Goal: Task Accomplishment & Management: Manage account settings

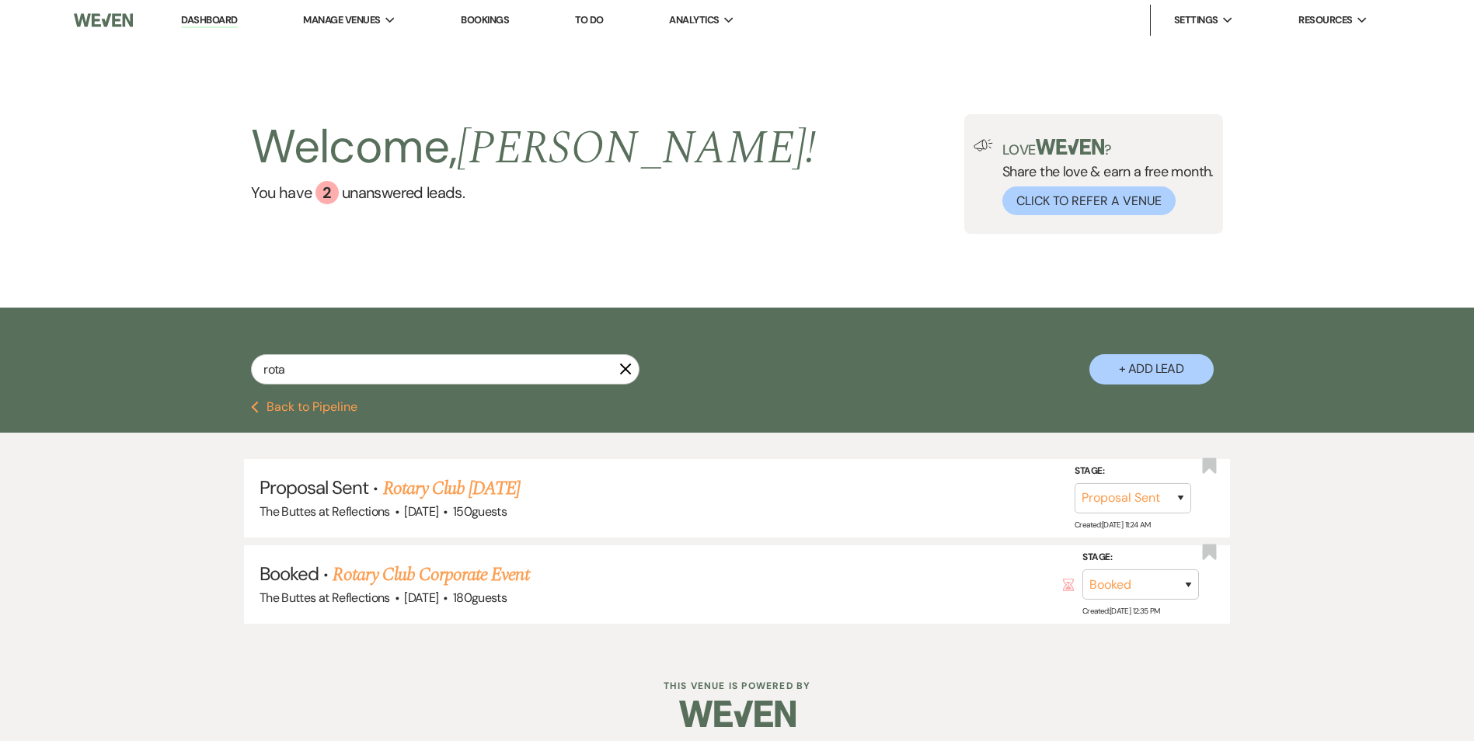
select select "6"
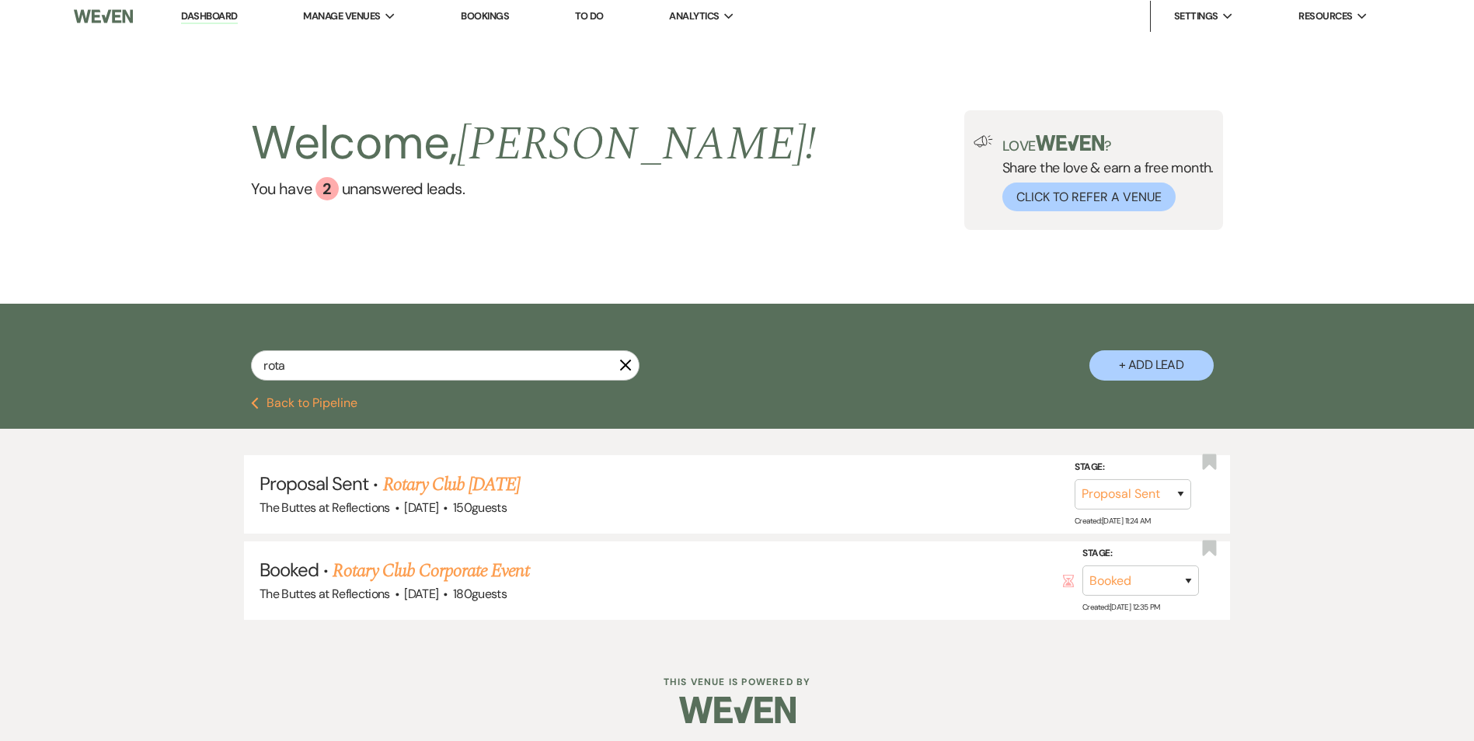
scroll to position [9, 0]
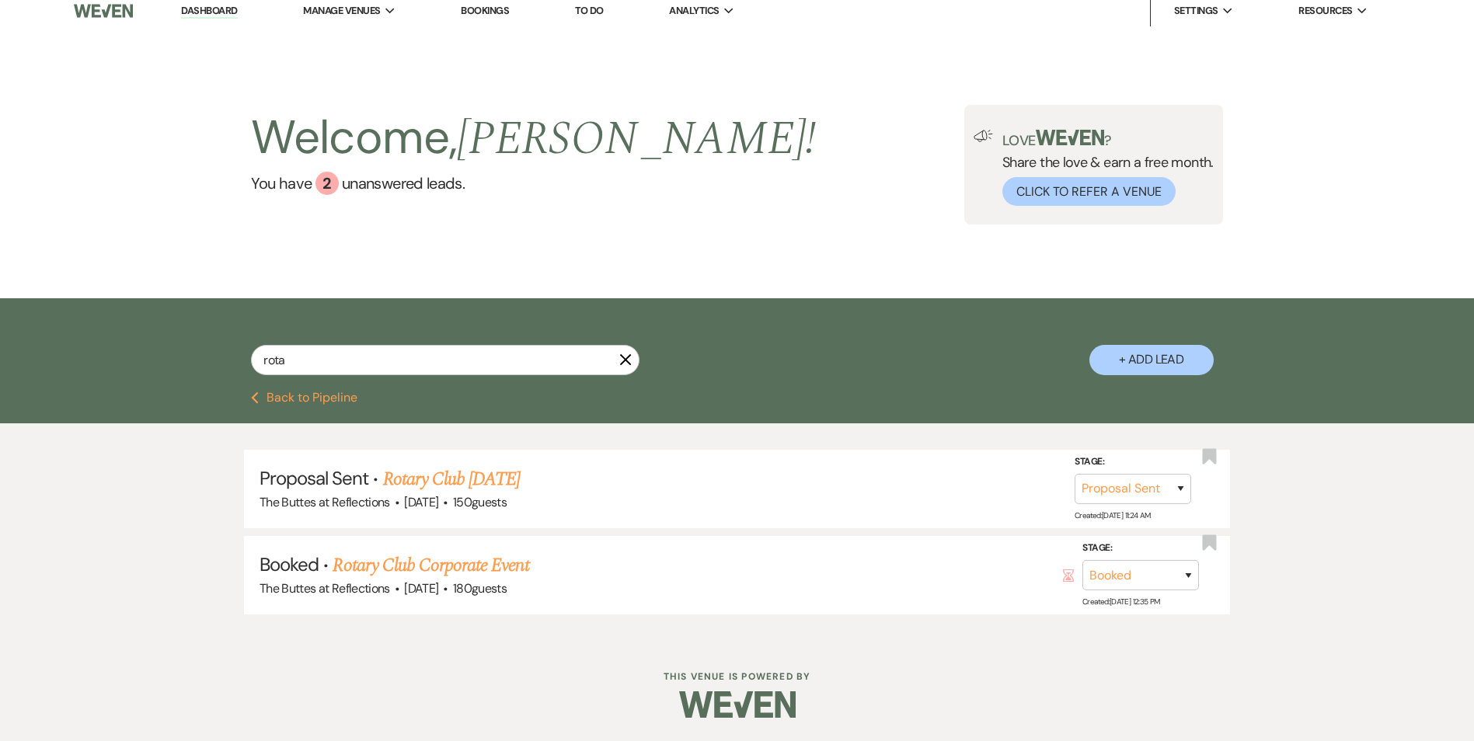
click at [632, 356] on icon "X" at bounding box center [625, 360] width 12 height 12
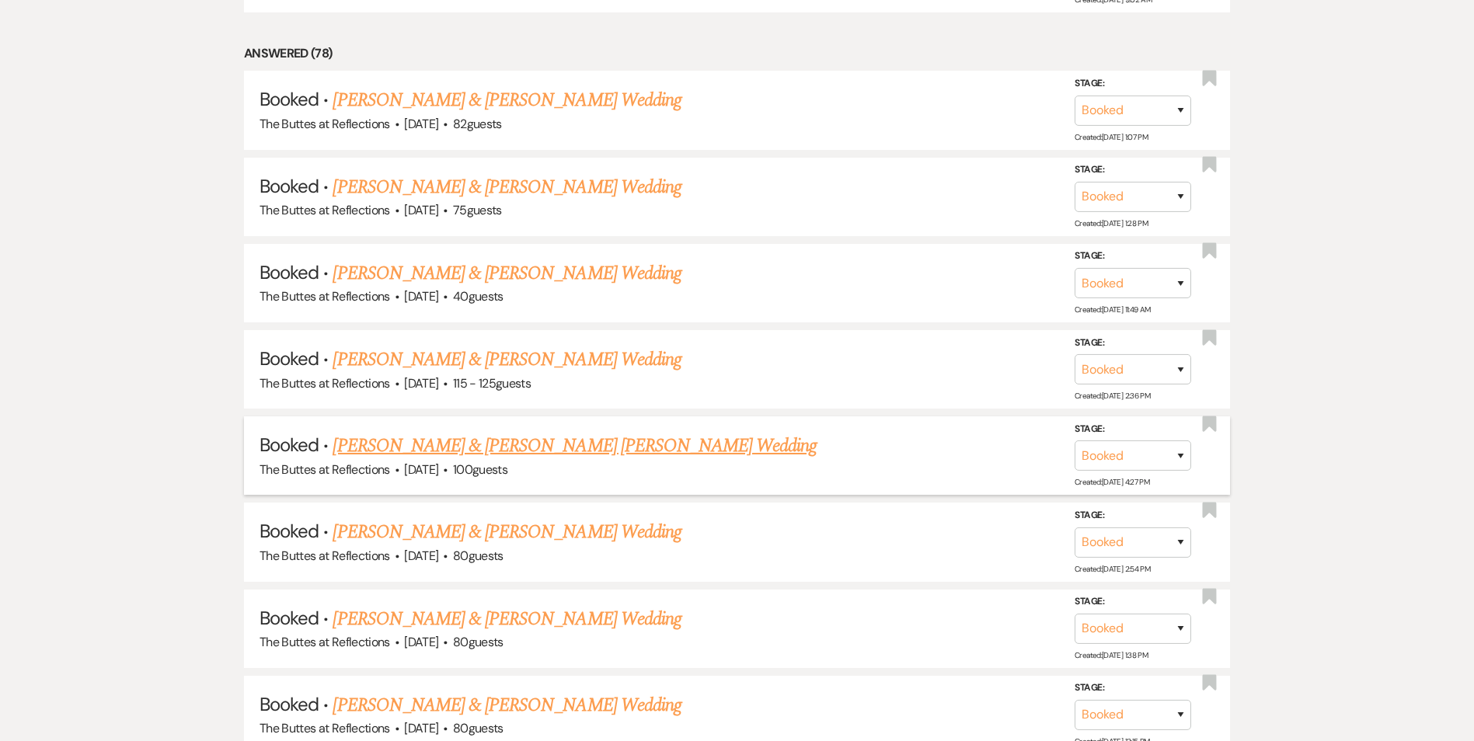
scroll to position [933, 0]
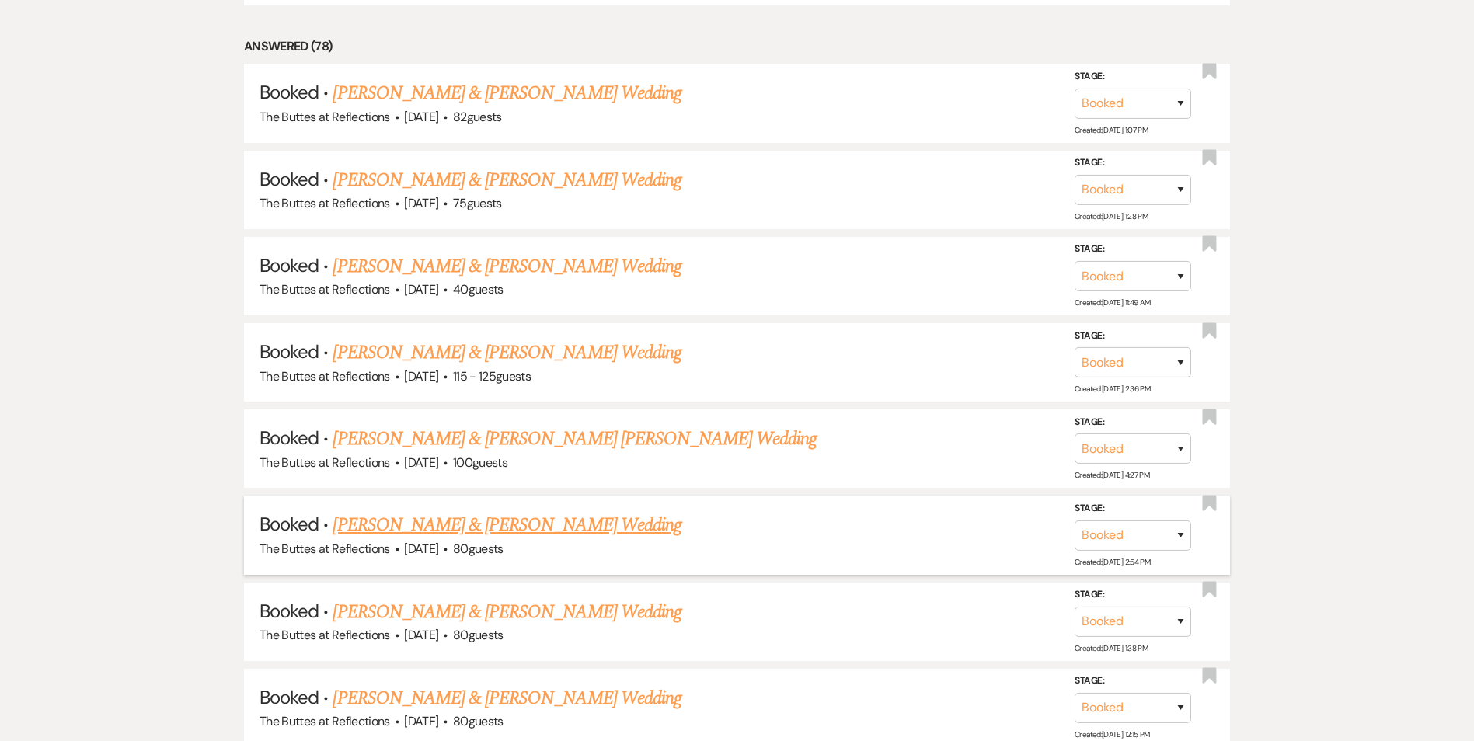
click at [497, 533] on link "[PERSON_NAME] & [PERSON_NAME] Wedding" at bounding box center [507, 525] width 348 height 28
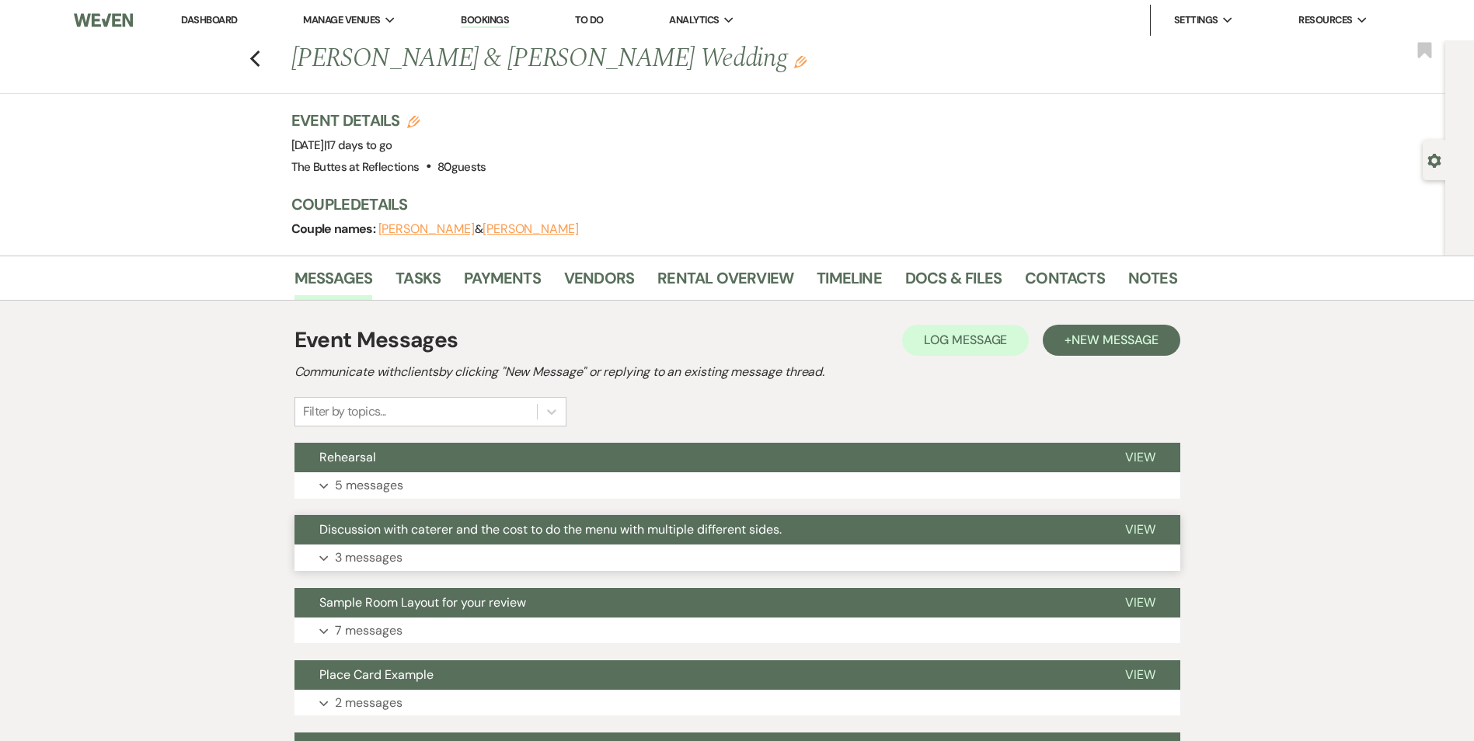
click at [614, 538] on button "Discussion with caterer and the cost to do the menu with multiple different sid…" at bounding box center [698, 530] width 806 height 30
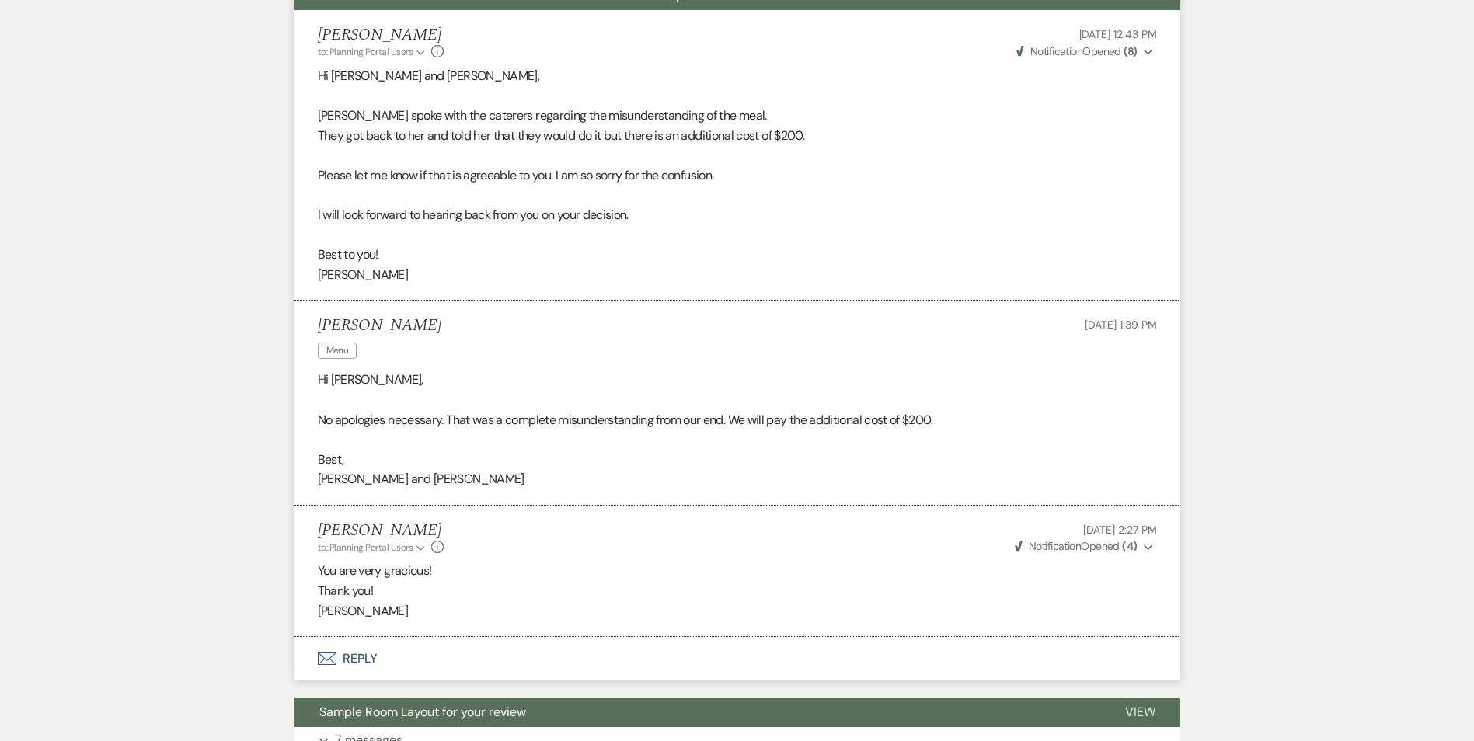
scroll to position [466, 0]
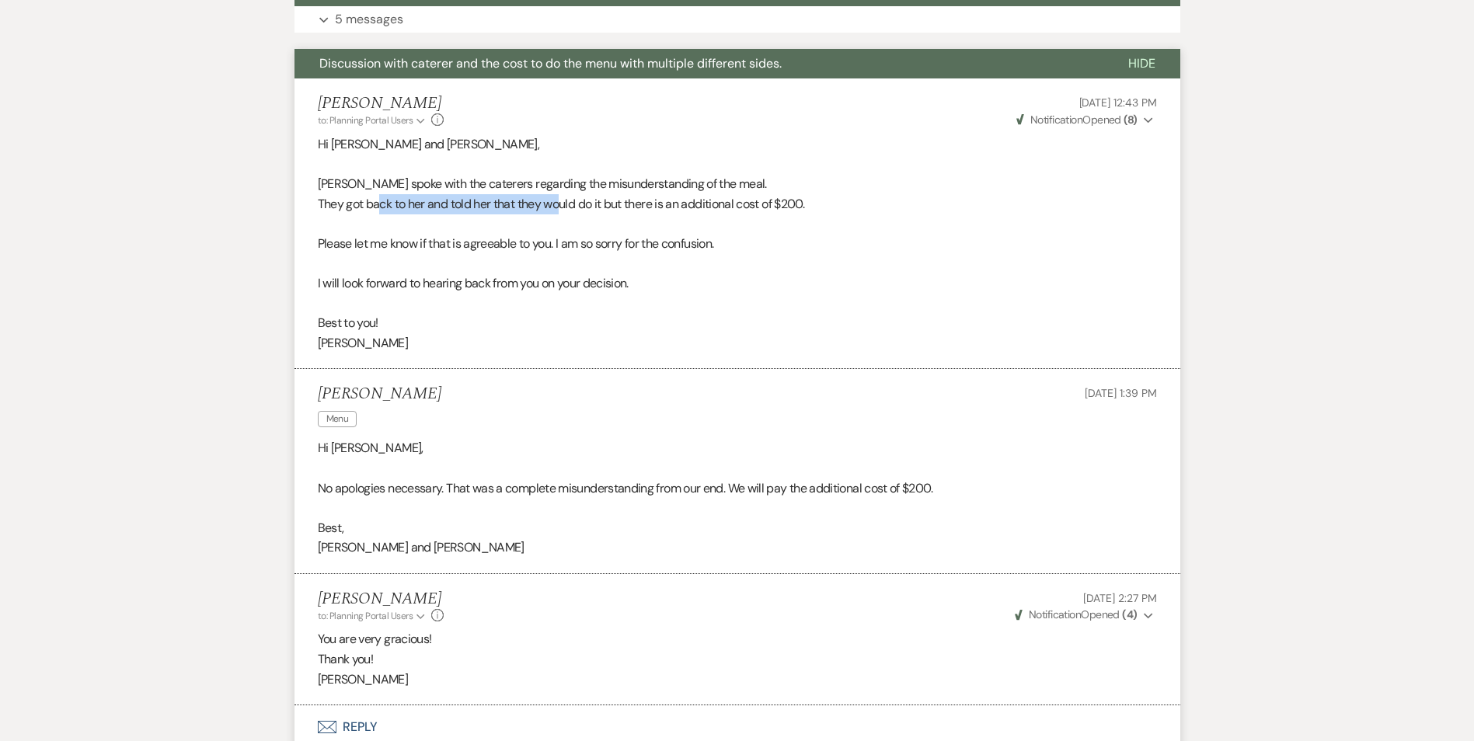
drag, startPoint x: 380, startPoint y: 209, endPoint x: 563, endPoint y: 211, distance: 183.4
click at [563, 211] on p "They got back to her and told her that they would do it but there is an additio…" at bounding box center [737, 204] width 839 height 20
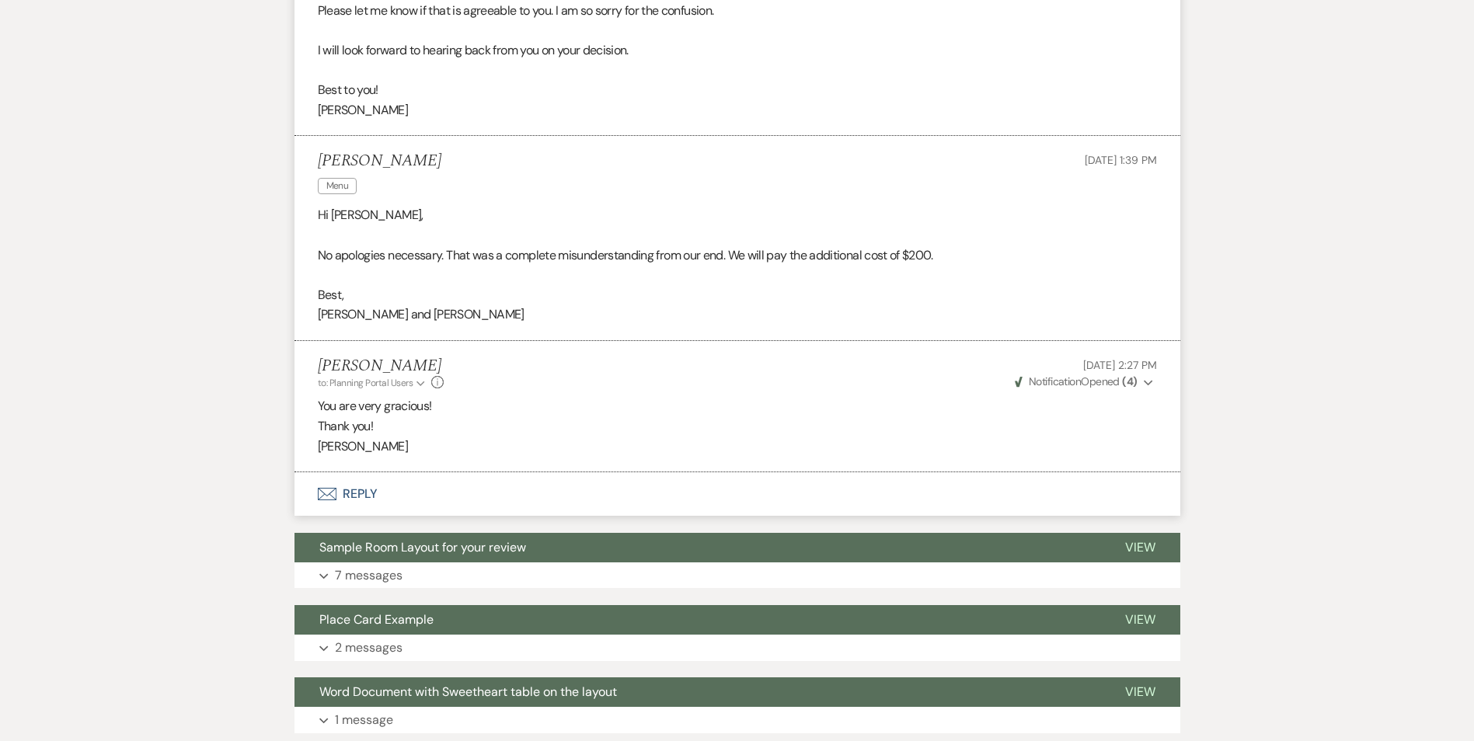
scroll to position [1088, 0]
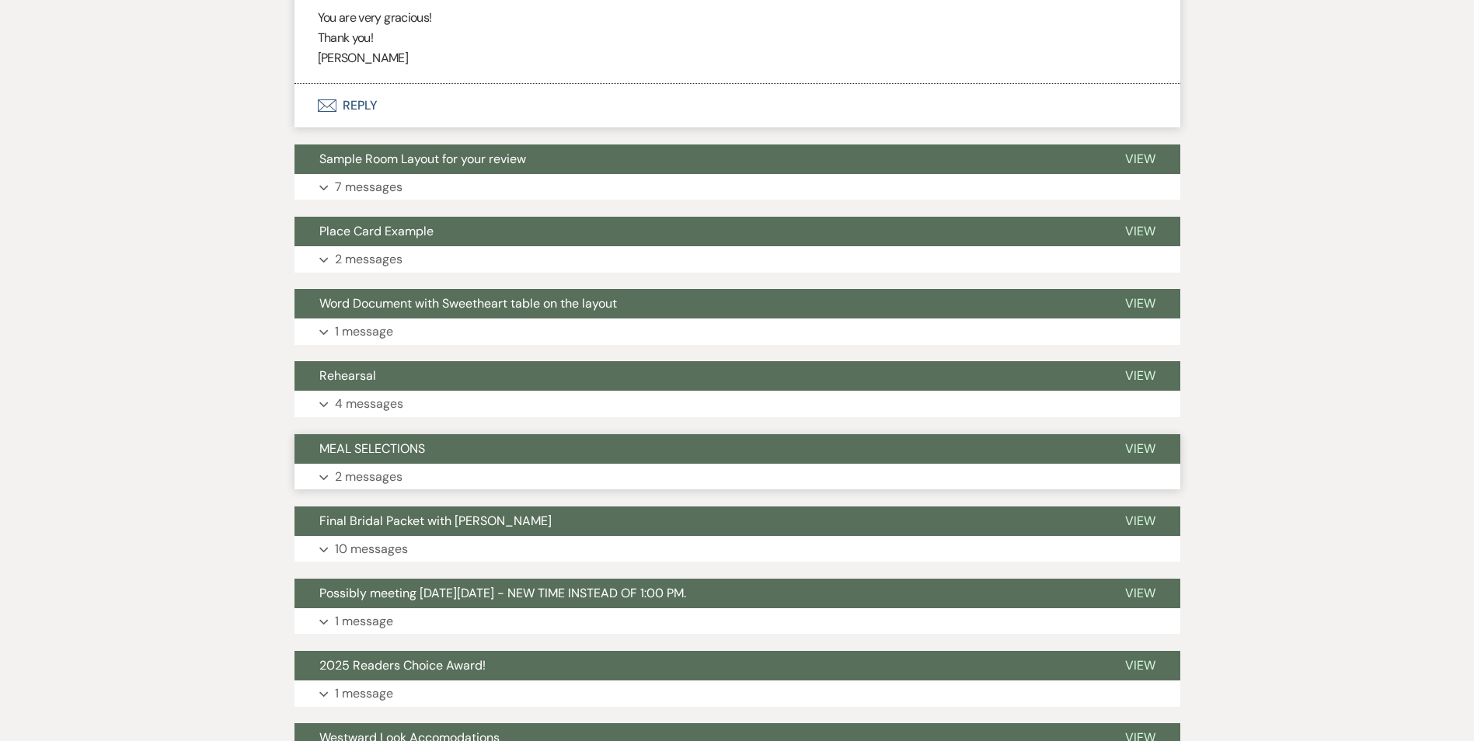
click at [678, 468] on button "Expand 2 messages" at bounding box center [738, 477] width 886 height 26
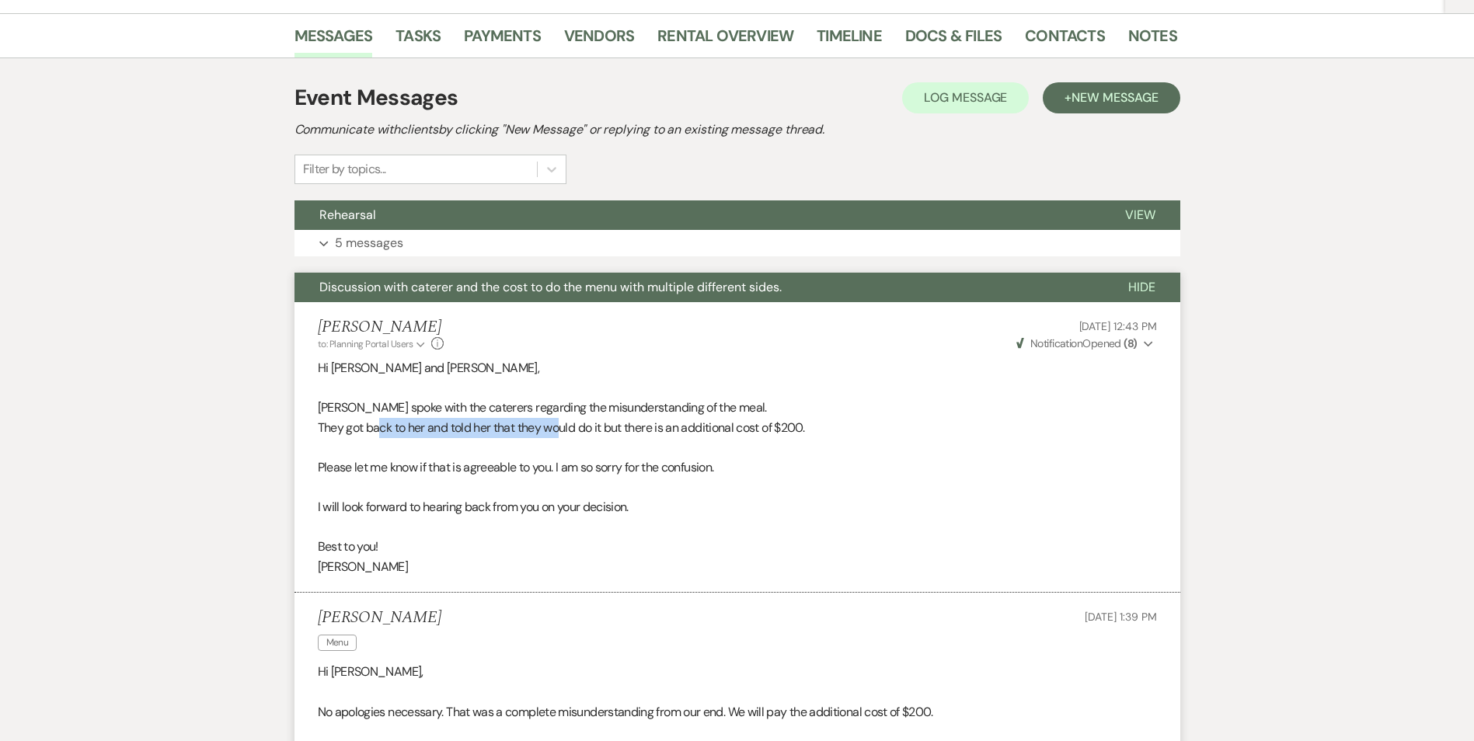
scroll to position [233, 0]
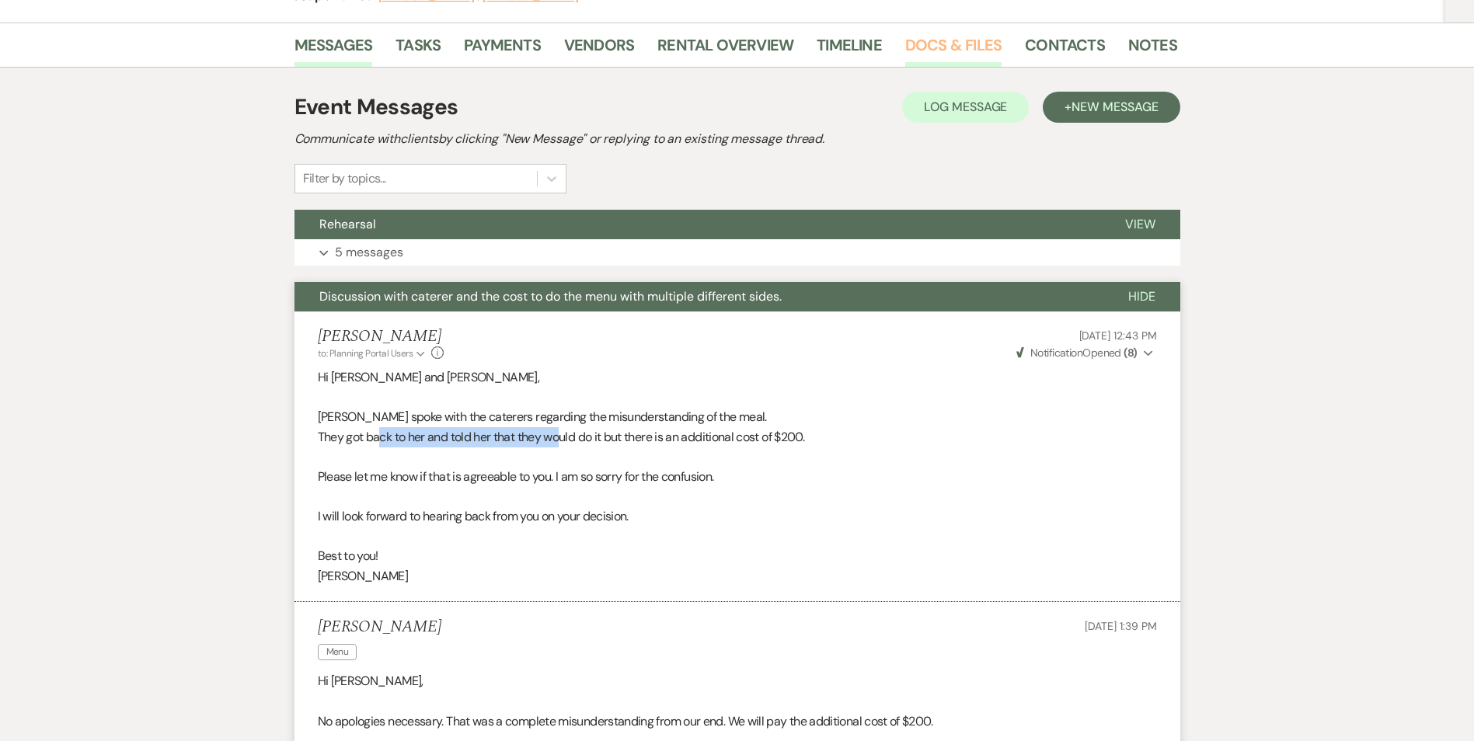
click at [935, 45] on link "Docs & Files" at bounding box center [953, 50] width 96 height 34
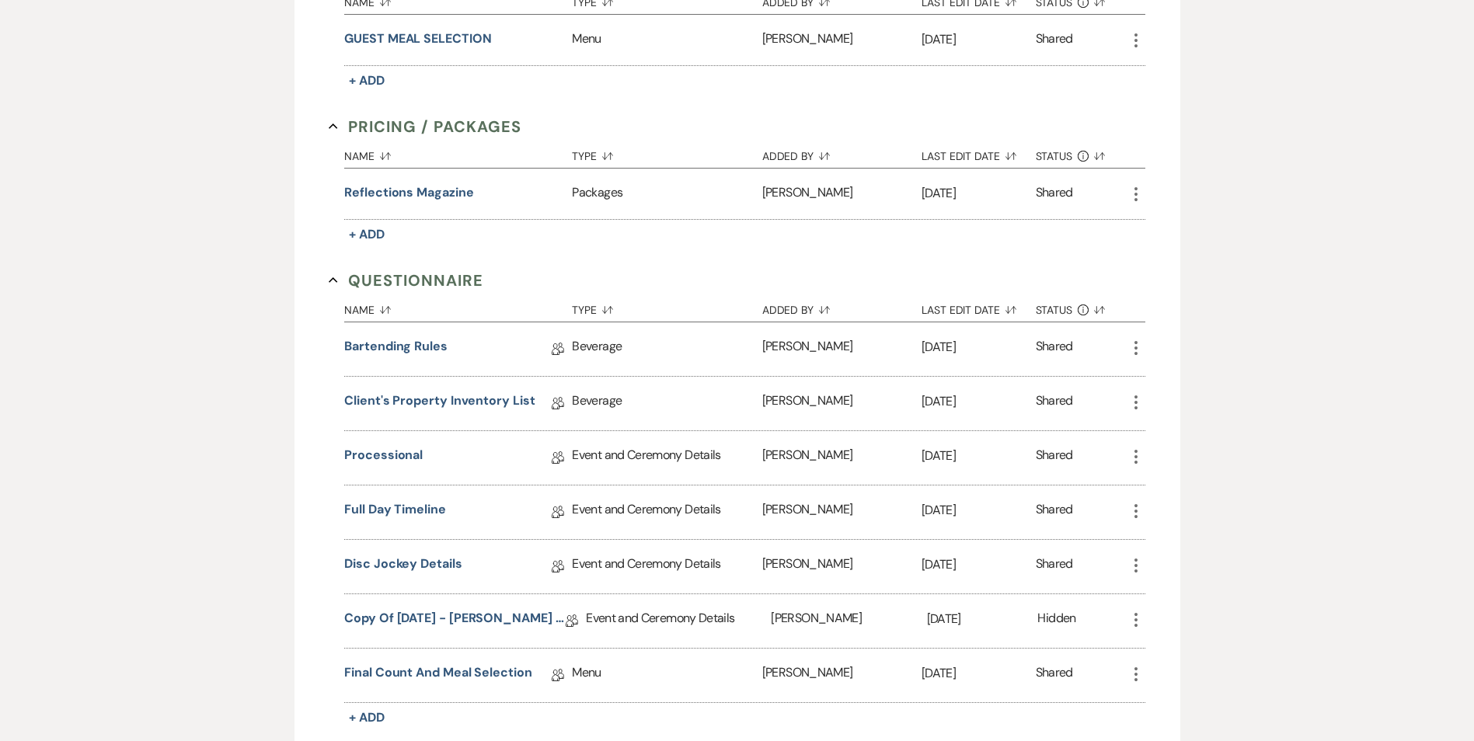
scroll to position [1010, 0]
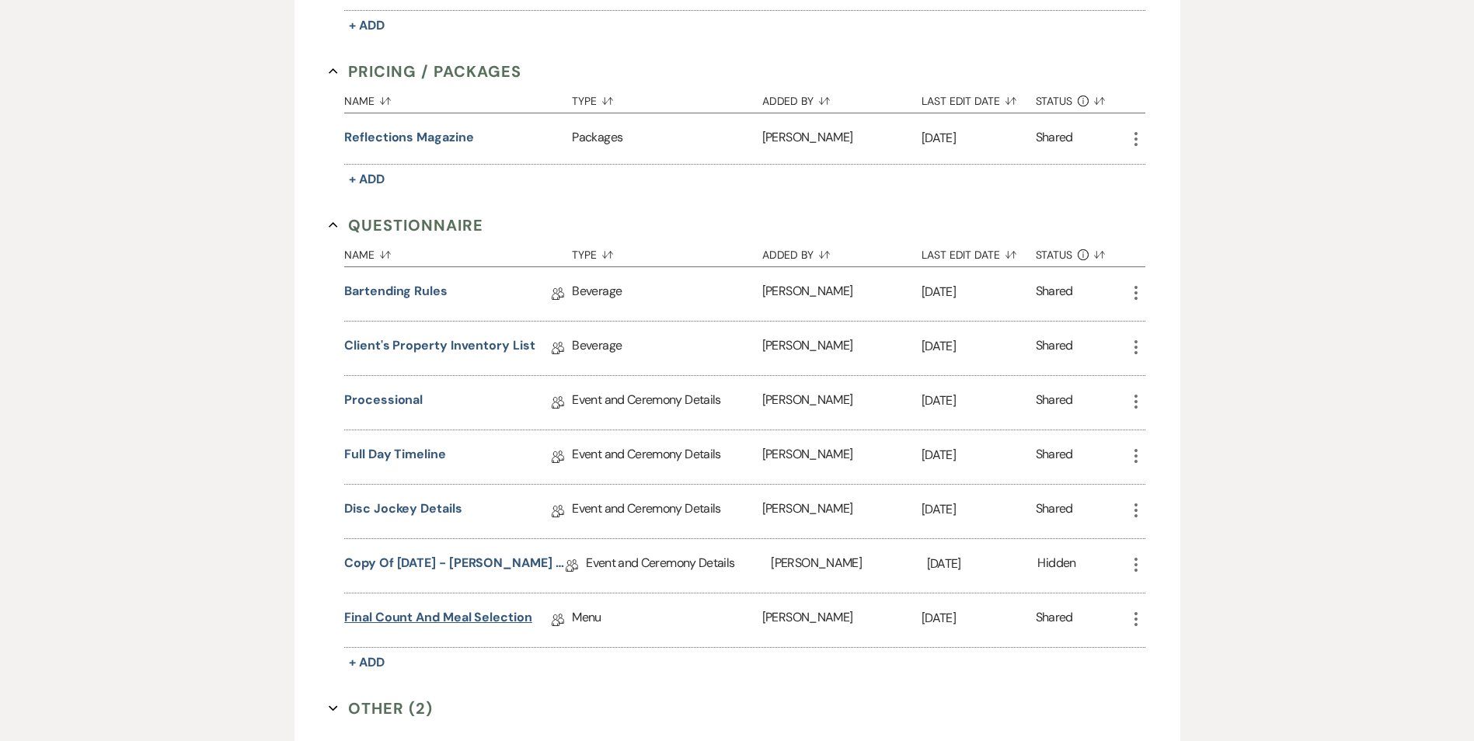
click at [417, 619] on link "Final Count and Meal Selection" at bounding box center [438, 620] width 188 height 24
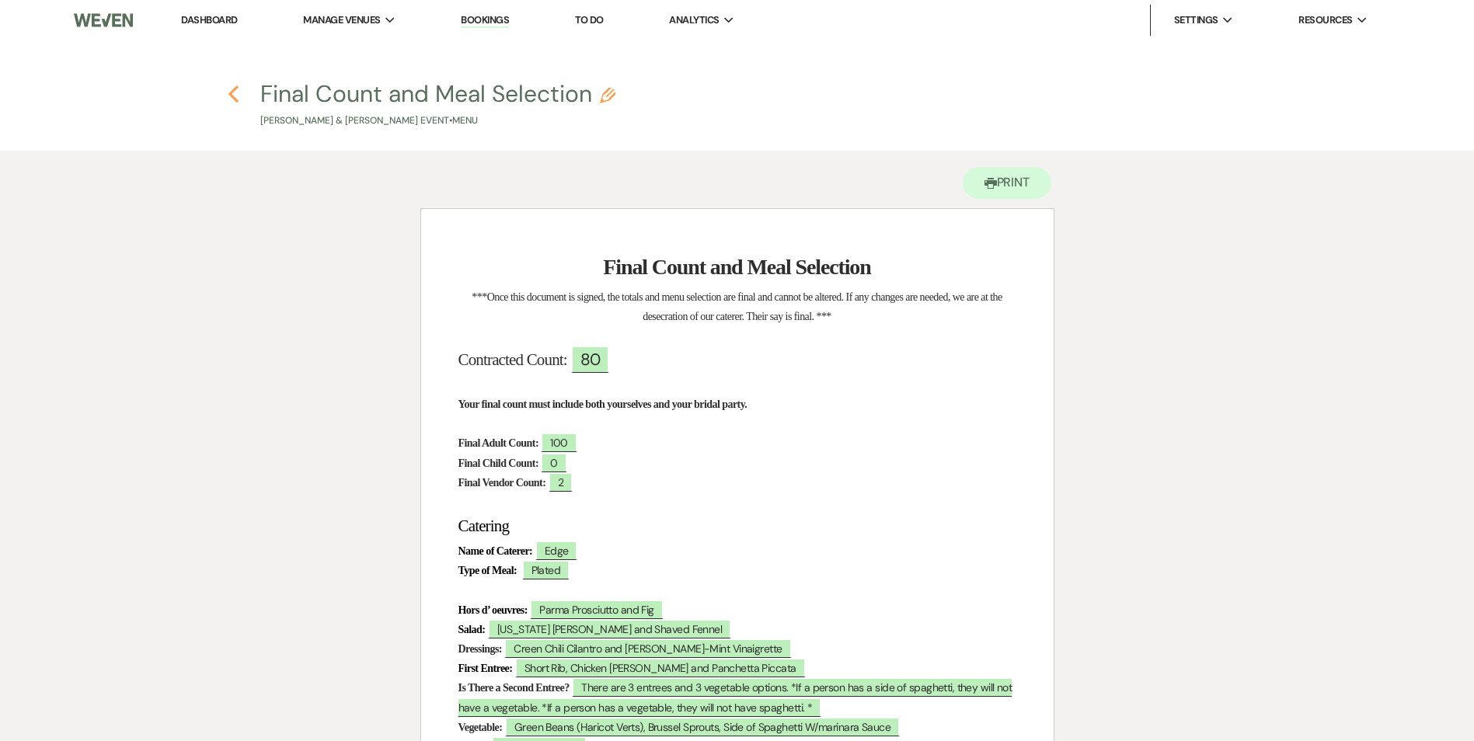
click at [236, 94] on icon "Previous" at bounding box center [234, 94] width 12 height 19
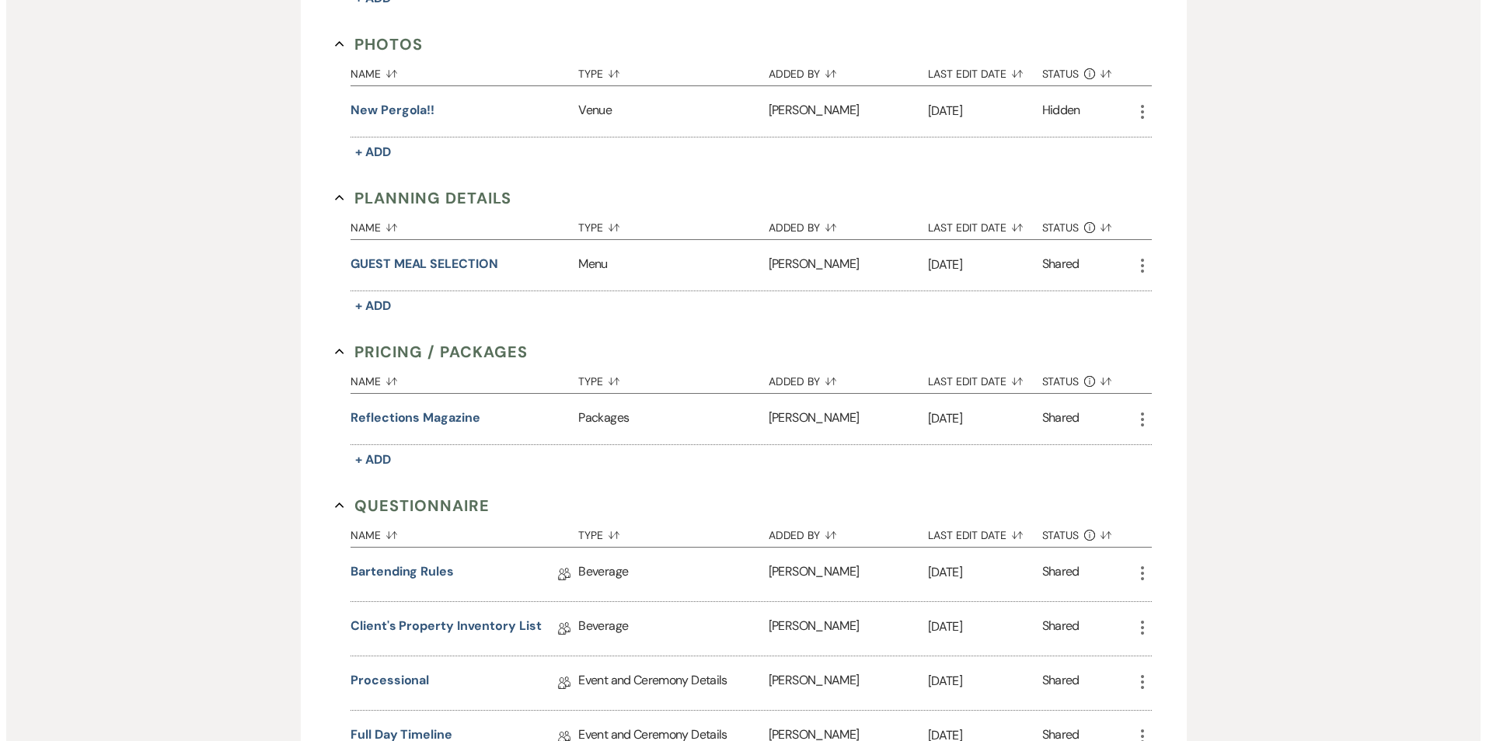
scroll to position [699, 0]
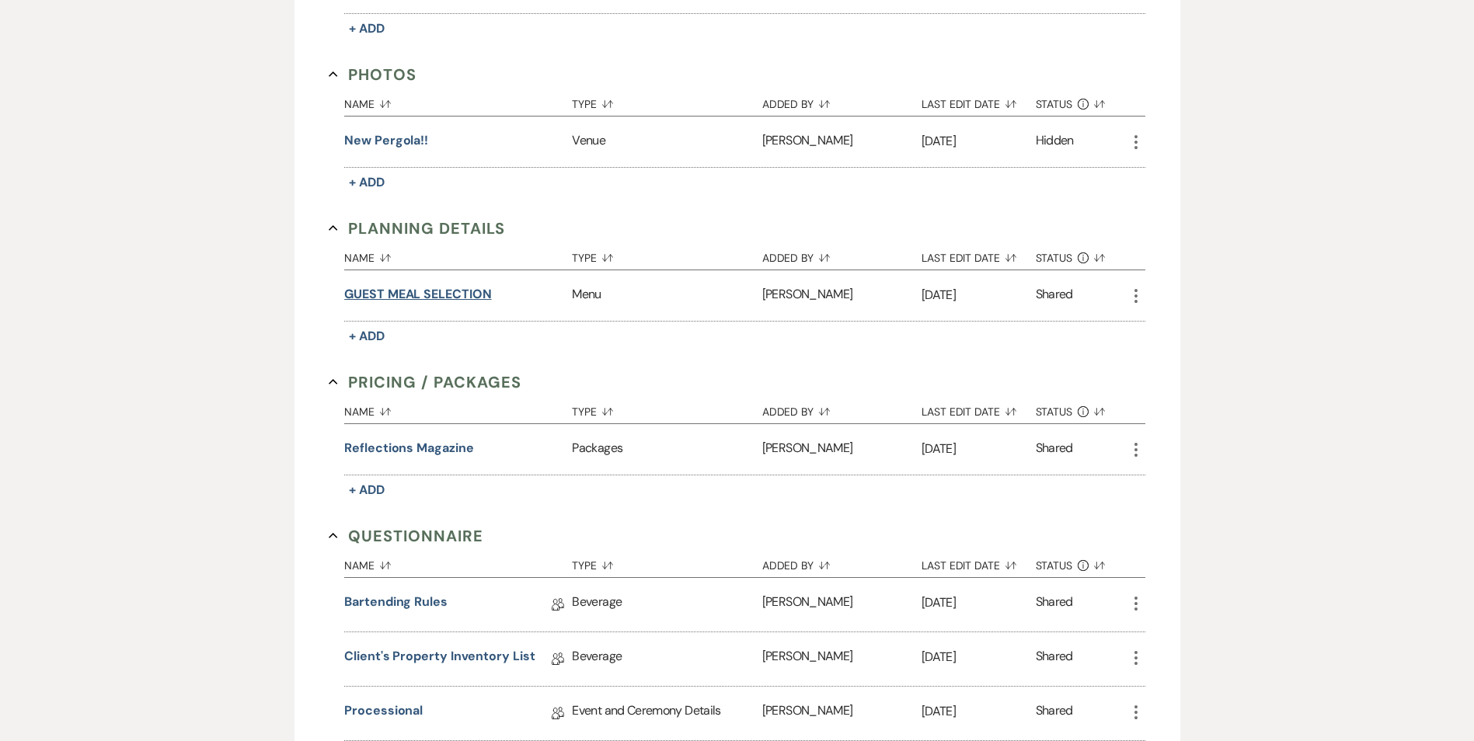
click at [469, 296] on button "GUEST MEAL SELECTION" at bounding box center [417, 294] width 147 height 19
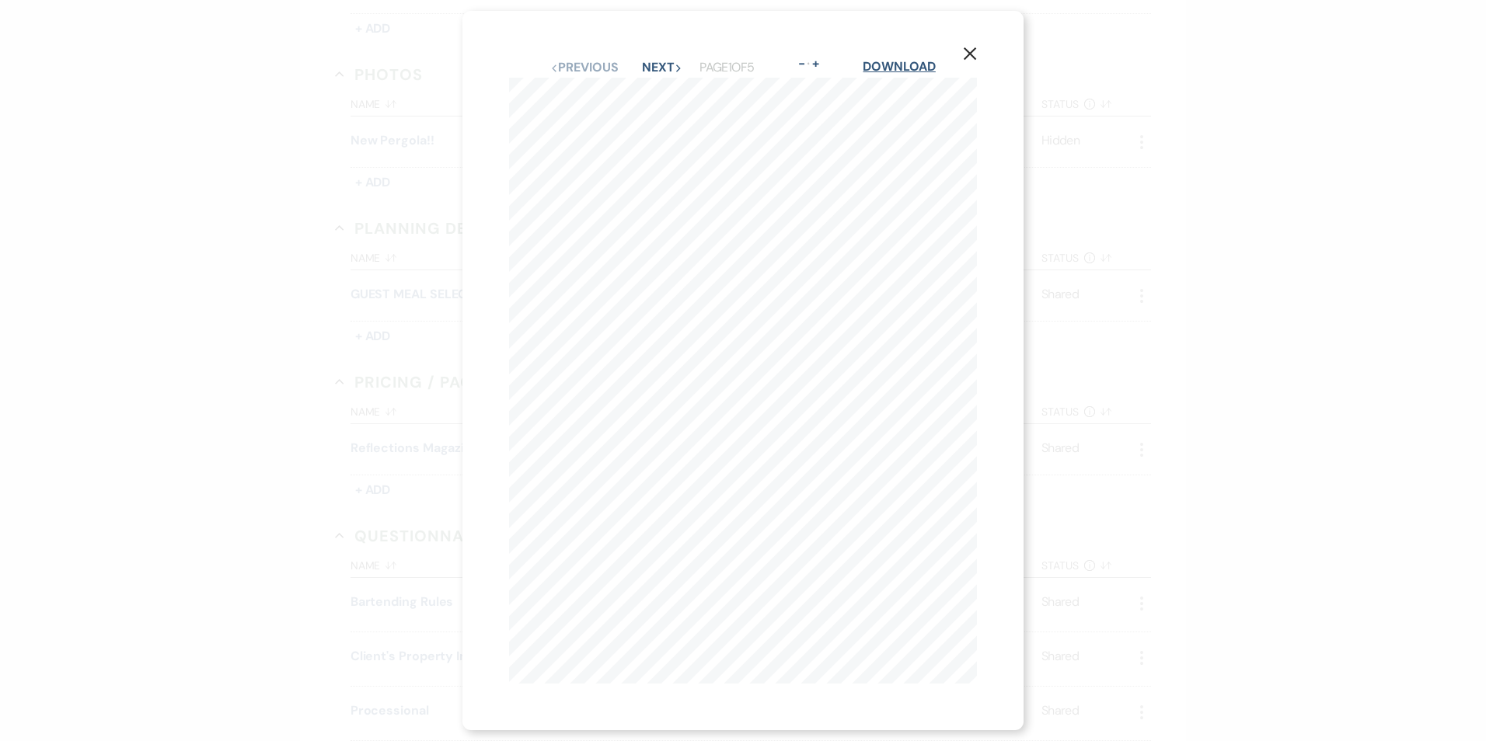
click at [921, 64] on link "Download" at bounding box center [899, 66] width 72 height 16
